Goal: Check status: Check status

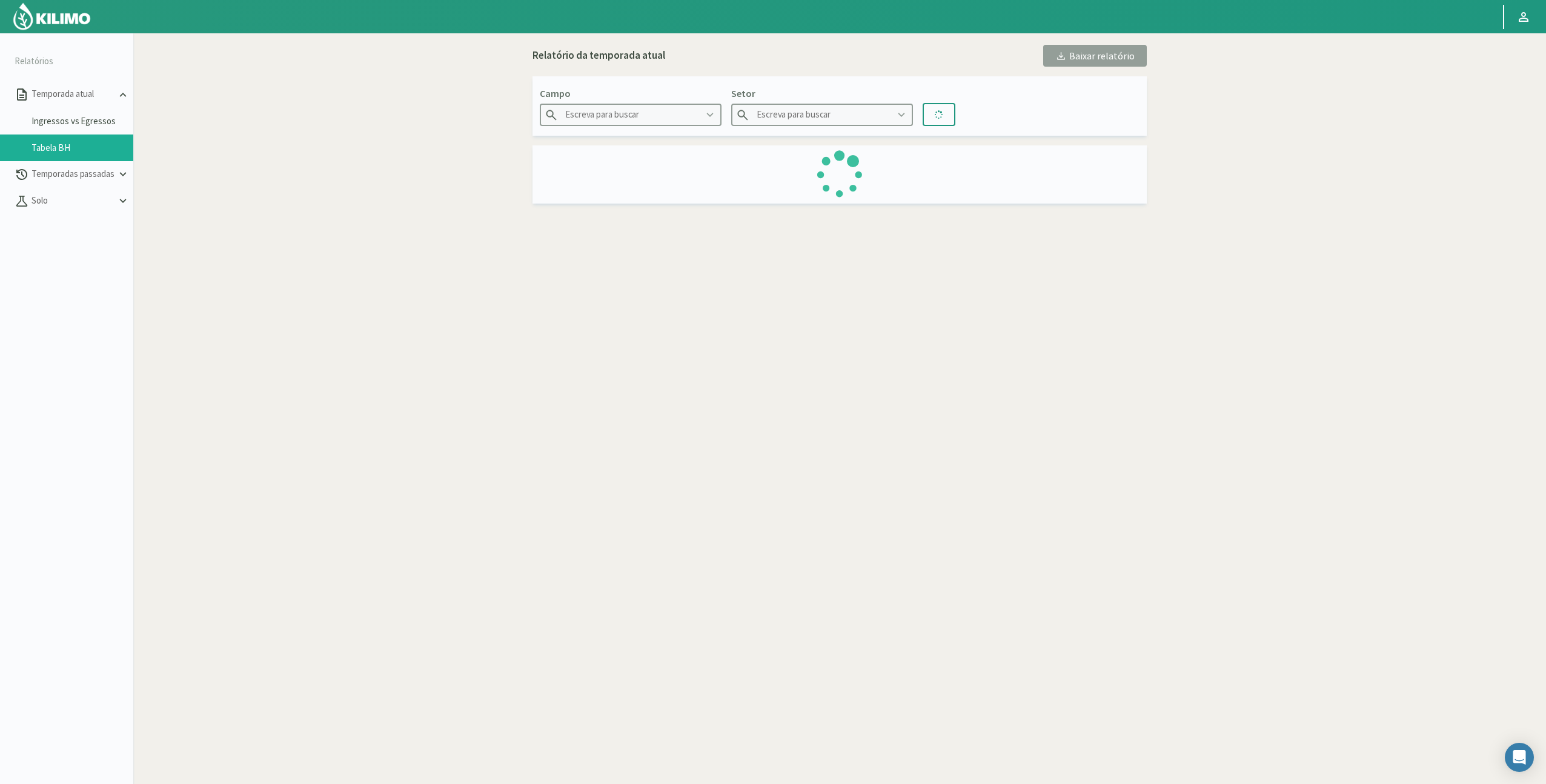
type input "El Catorce"
type input "CatR2"
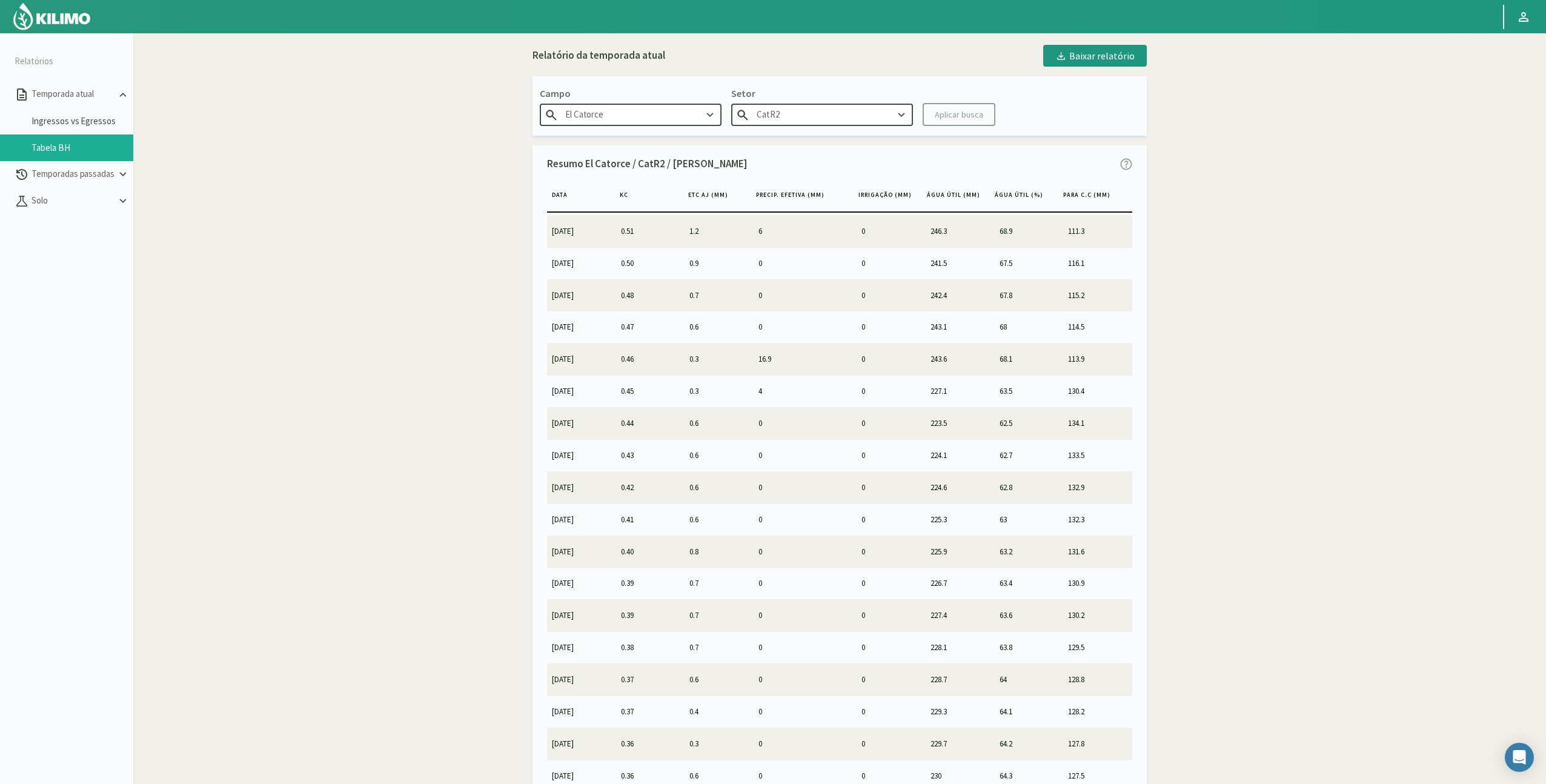
scroll to position [2139, 0]
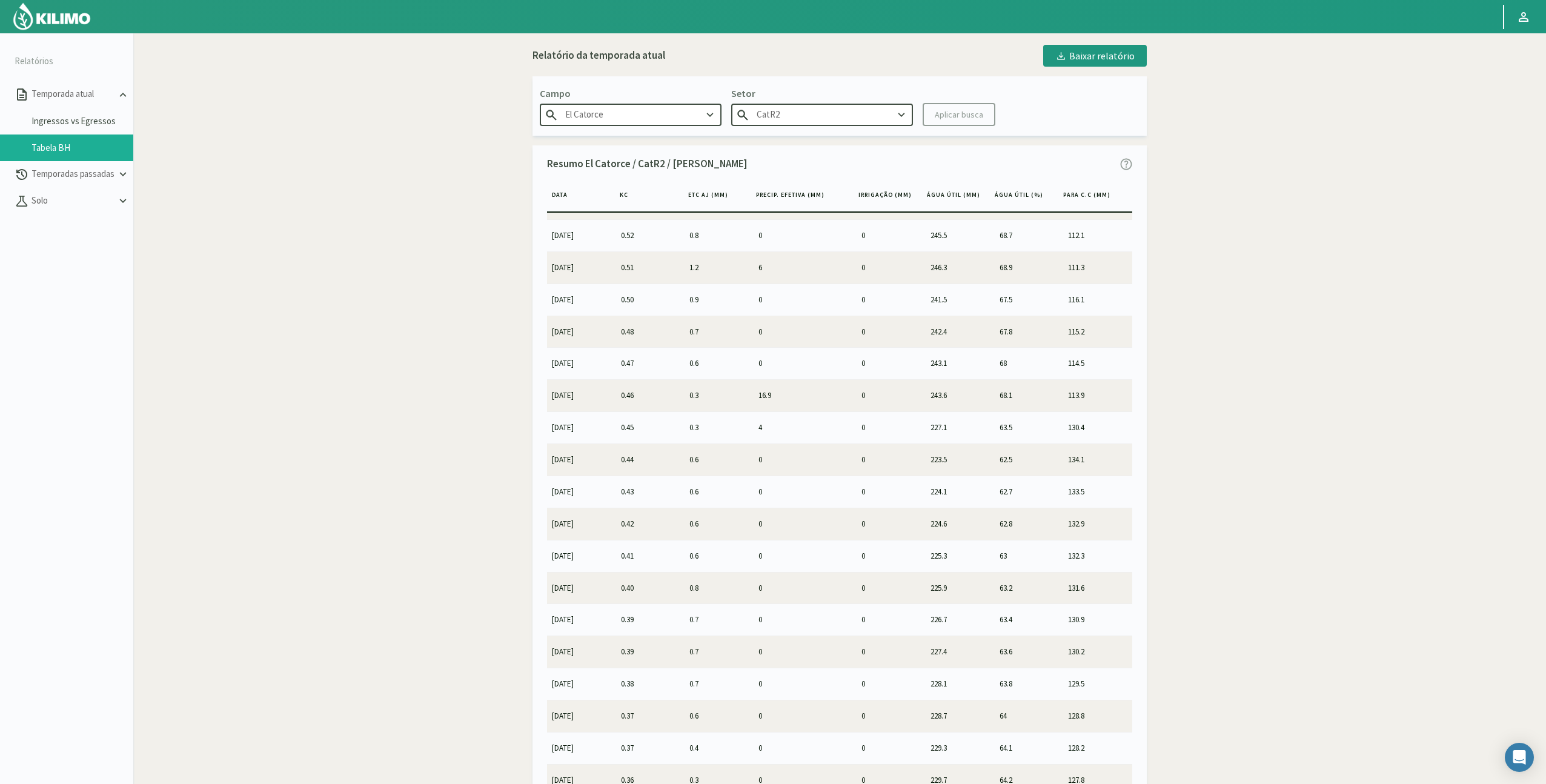
click at [1125, 563] on td "132.3" at bounding box center [1098, 555] width 69 height 32
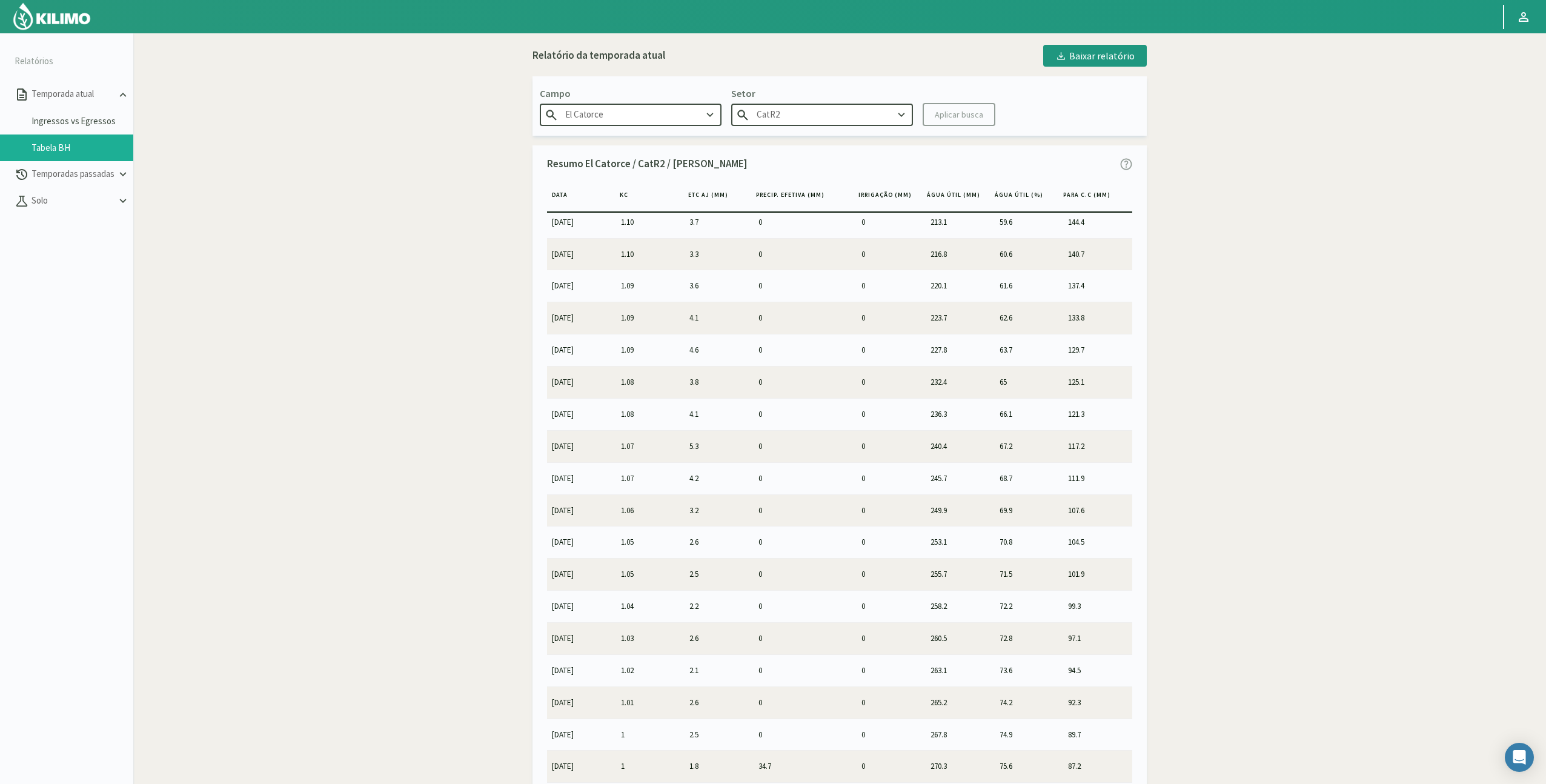
scroll to position [0, 0]
